Goal: Task Accomplishment & Management: Manage account settings

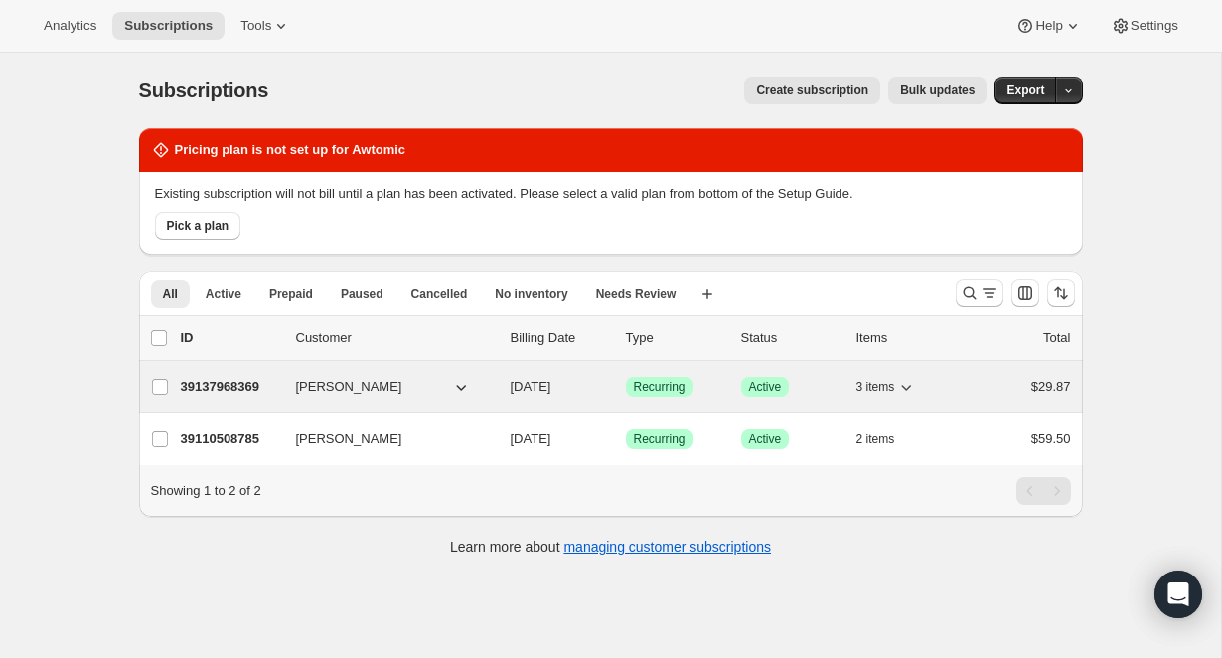
click at [220, 379] on p "39137968369" at bounding box center [230, 387] width 99 height 20
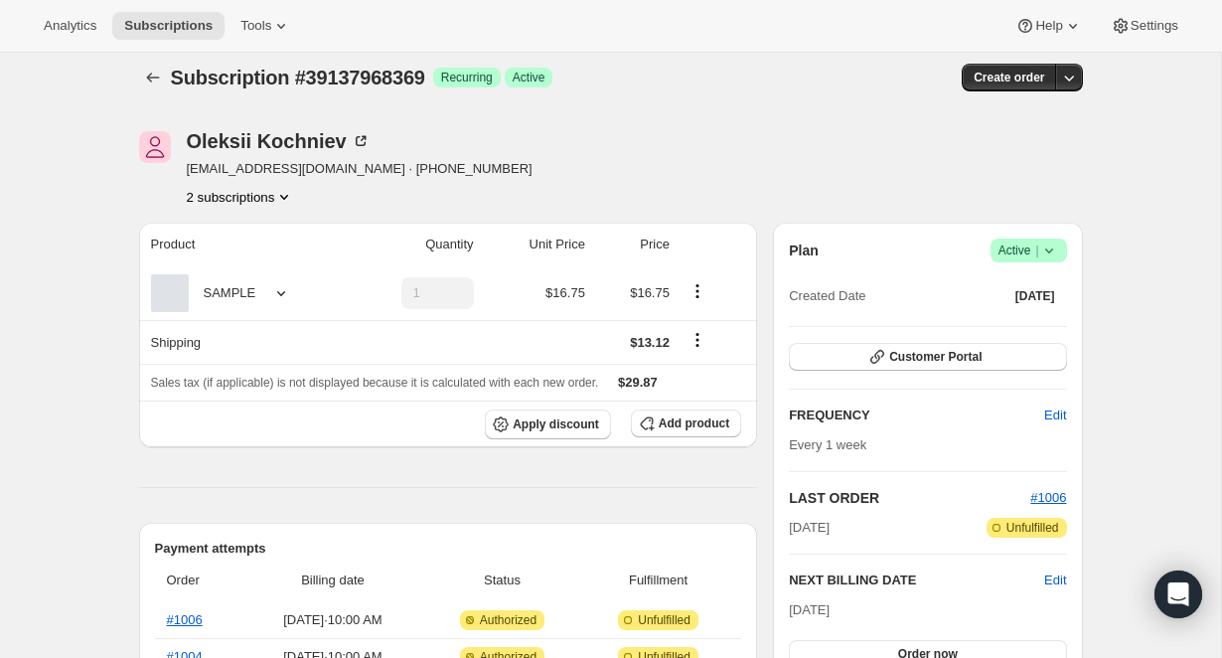
scroll to position [14, 0]
click at [938, 355] on span "Customer Portal" at bounding box center [935, 356] width 92 height 16
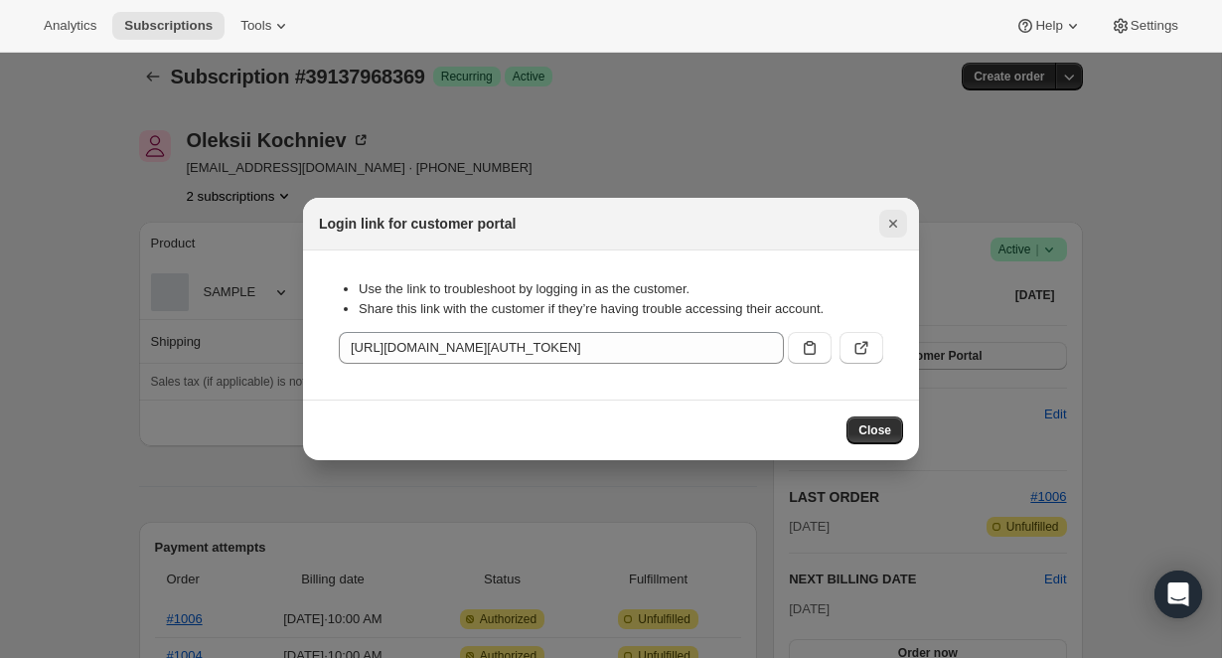
click at [890, 224] on icon "Close" at bounding box center [893, 224] width 20 height 20
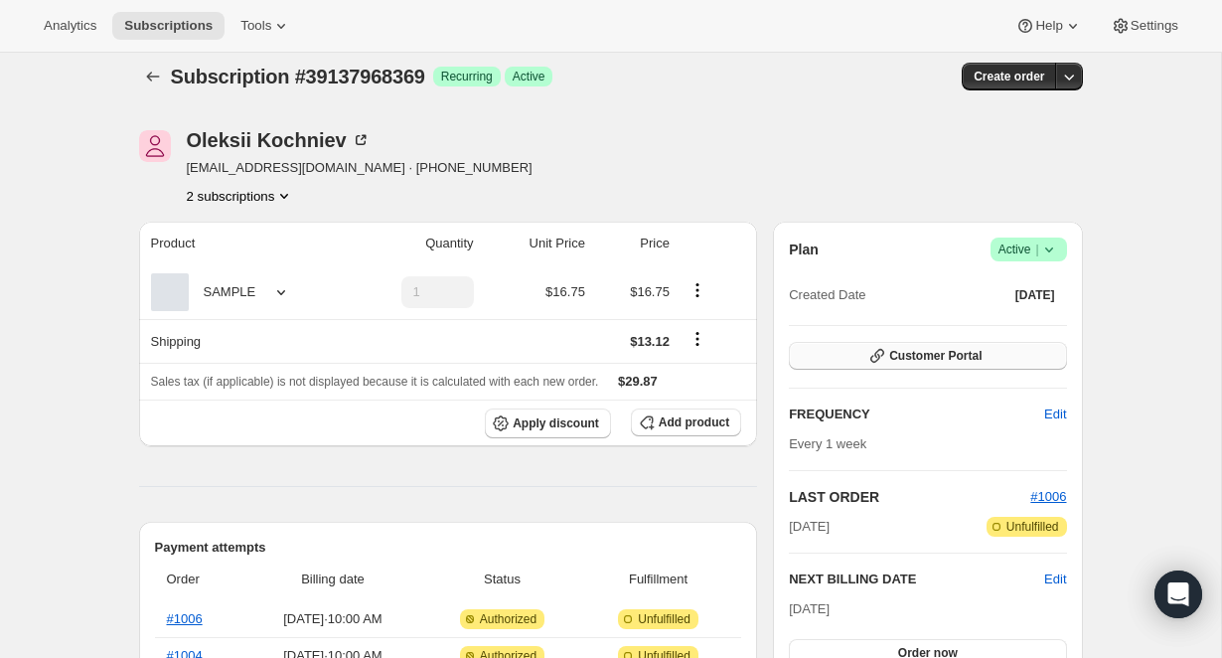
click at [896, 354] on span "Customer Portal" at bounding box center [935, 356] width 92 height 16
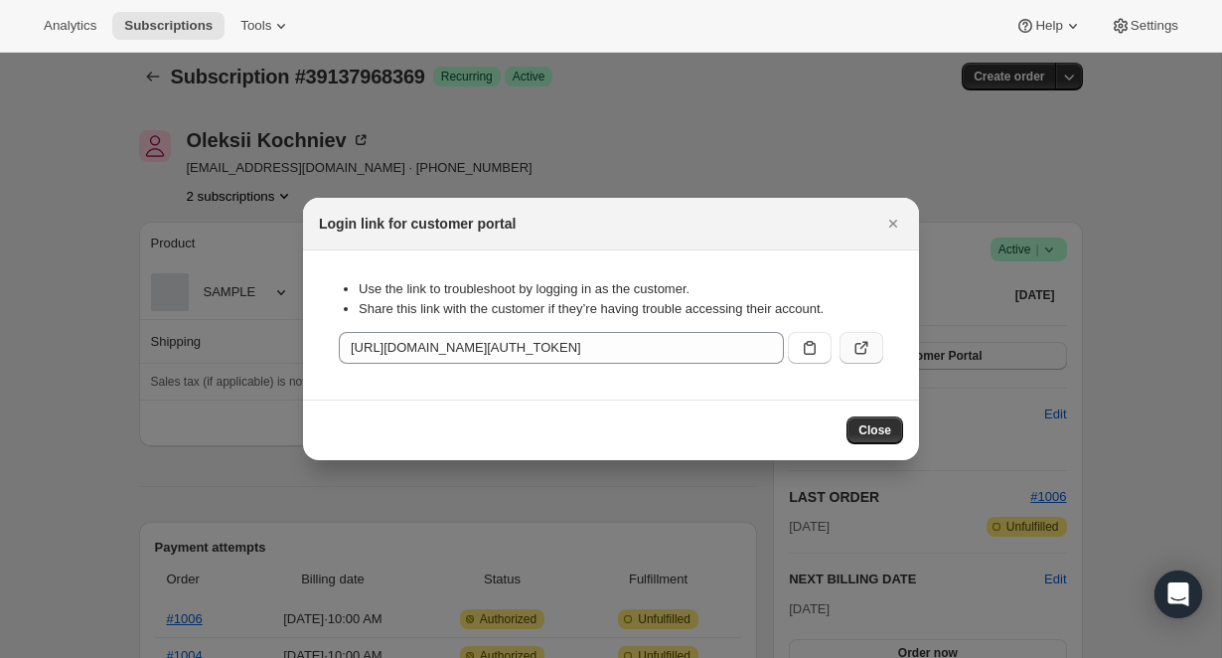
click at [868, 349] on icon ":r30:" at bounding box center [862, 348] width 20 height 20
click at [892, 223] on icon "Close" at bounding box center [893, 224] width 8 height 8
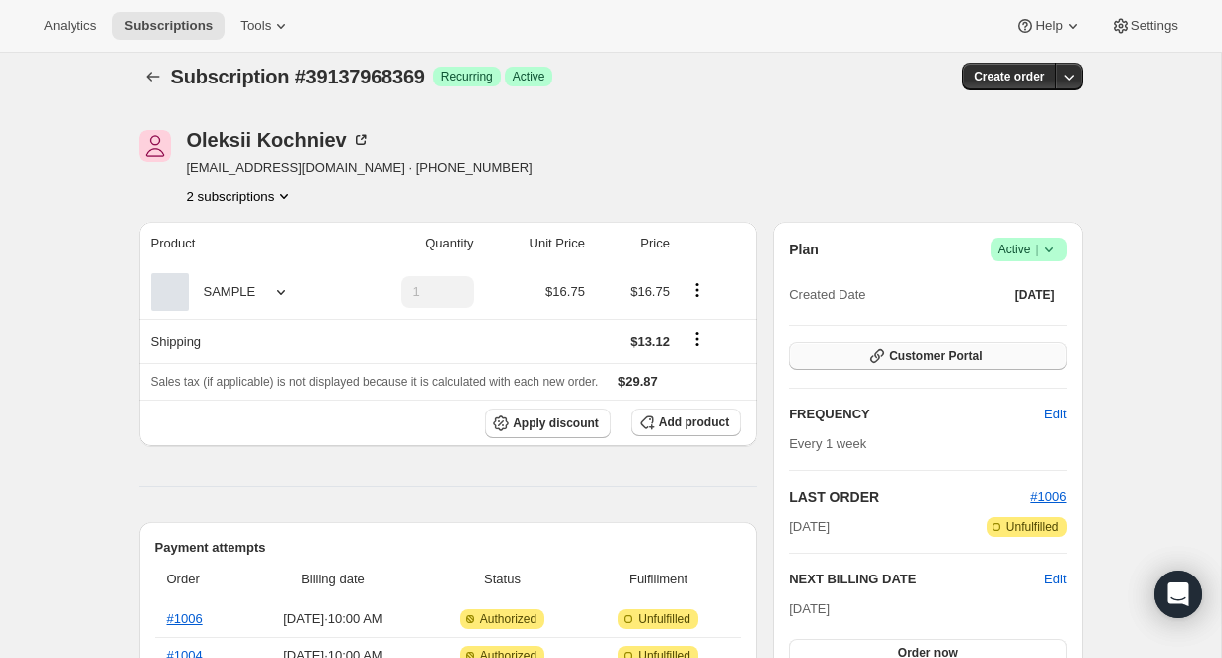
click at [992, 362] on button "Customer Portal" at bounding box center [927, 356] width 277 height 28
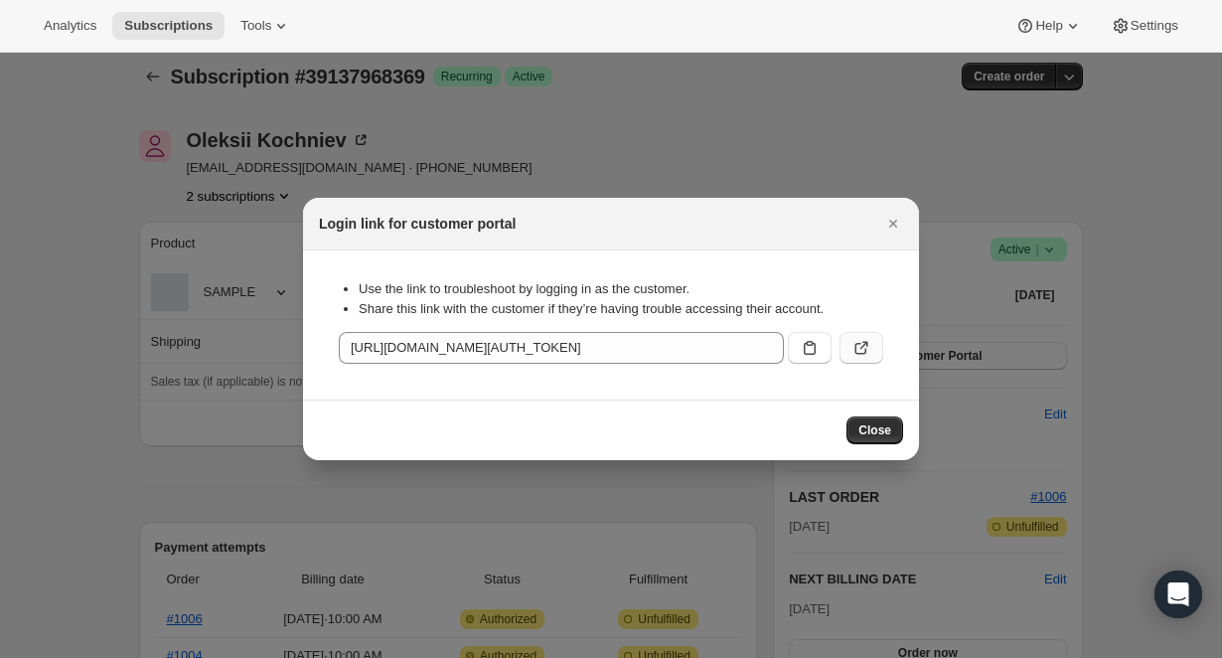
click at [863, 360] on button ":r30:" at bounding box center [862, 348] width 44 height 32
click at [862, 349] on icon ":r30:" at bounding box center [862, 348] width 20 height 20
click at [855, 349] on icon ":r30:" at bounding box center [861, 349] width 12 height 12
